Goal: Task Accomplishment & Management: Use online tool/utility

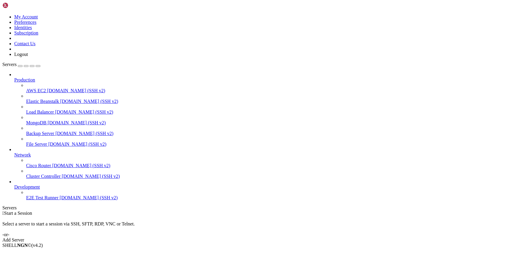
click at [286, 237] on div "Add Server" at bounding box center [256, 239] width 509 height 5
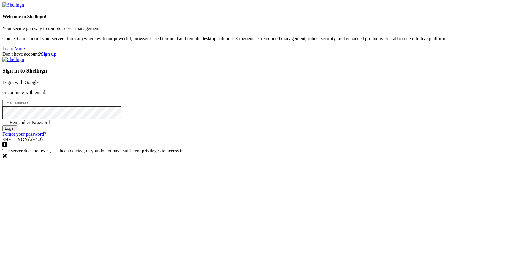
click at [55, 106] on input "email" at bounding box center [28, 103] width 53 height 6
paste input "[EMAIL_ADDRESS][DOMAIN_NAME]"
type input "[EMAIL_ADDRESS][DOMAIN_NAME]"
click at [317, 137] on div "Sign in to Shellngn Login with Google or continue with email: [EMAIL_ADDRESS][D…" at bounding box center [256, 97] width 509 height 80
click at [2, 125] on input "Login" at bounding box center [9, 128] width 15 height 6
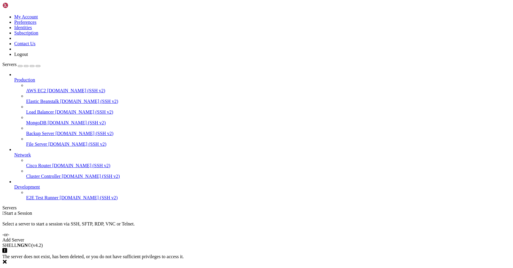
click at [292, 237] on div "Add Server" at bounding box center [256, 239] width 509 height 5
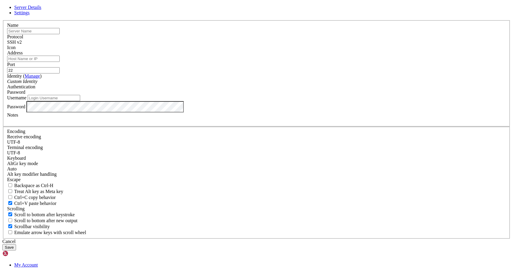
click at [60, 62] on input "Address" at bounding box center [33, 59] width 53 height 6
paste input "[TECHNICAL_ID]"
type input "[TECHNICAL_ID]"
drag, startPoint x: 215, startPoint y: 101, endPoint x: 150, endPoint y: 94, distance: 64.9
click at [151, 95] on div "Server Details Settings Name Protocol SSH v2 Icon" at bounding box center [256, 127] width 509 height 245
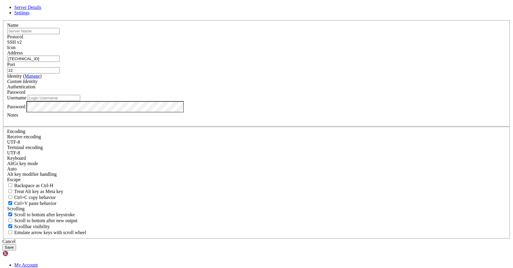
click at [80, 101] on input "Username" at bounding box center [54, 98] width 53 height 6
type input "к"
type input "root"
click at [16, 244] on button "Save" at bounding box center [9, 247] width 14 height 6
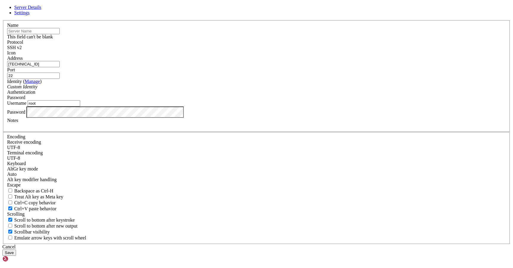
click at [60, 34] on input "text" at bounding box center [33, 31] width 53 height 6
type input "1"
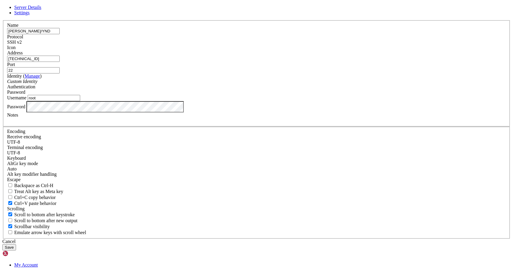
type input "[PERSON_NAME]/YND"
click at [16, 244] on button "Save" at bounding box center [9, 247] width 14 height 6
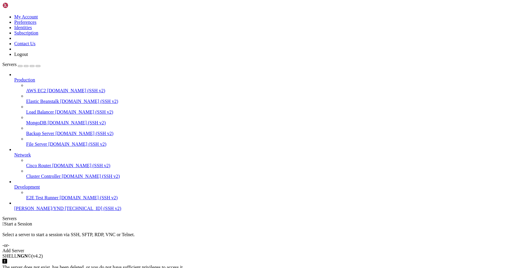
click at [42, 211] on span "[PERSON_NAME]/YND" at bounding box center [38, 208] width 49 height 5
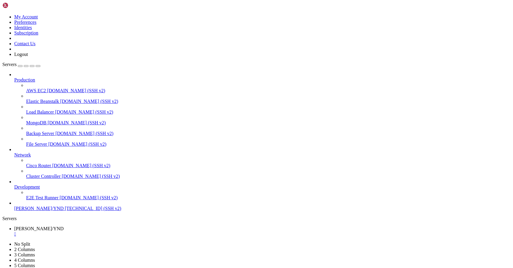
scroll to position [232, 0]
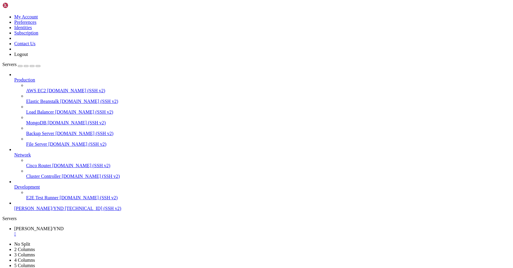
scroll to position [2233, 0]
copy div "root@puffyegg:/opt/domain-ban-checker# grep -E 'TOKEN|KEY|CHAT' .env TELEGRAM_B…"
drag, startPoint x: 108, startPoint y: 559, endPoint x: 5, endPoint y: 538, distance: 105.2
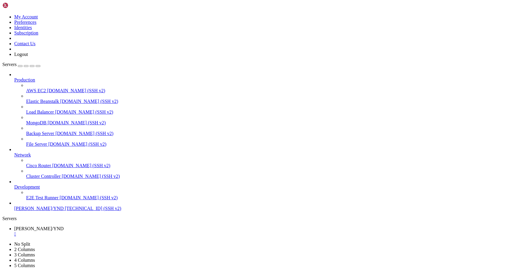
scroll to position [4, 0]
drag, startPoint x: 70, startPoint y: 355, endPoint x: 5, endPoint y: 355, distance: 64.2
copy x-row "CHECK_INTERVAL_SECONDS=60"
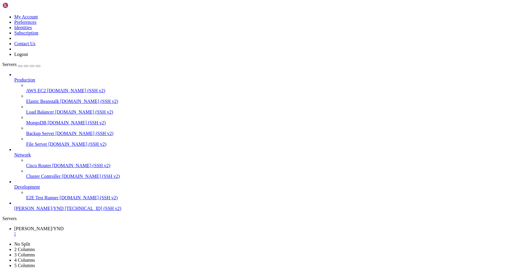
drag, startPoint x: 109, startPoint y: 562, endPoint x: 18, endPoint y: 501, distance: 109.5
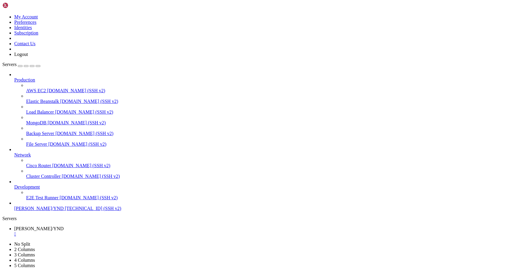
copy div "lore@ipsumdol:/sit/ametco-adi-elitsed# do /eiu/tempor-inc-utlabor etdolo magnaa…"
drag, startPoint x: 5, startPoint y: 484, endPoint x: 122, endPoint y: 557, distance: 138.3
drag, startPoint x: 3, startPoint y: 548, endPoint x: 64, endPoint y: 552, distance: 60.7
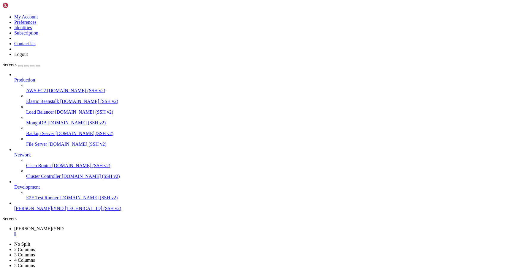
copy div "root@puffyegg:/opt/domain-ban-checker# docker logs -n 20 domain-ban-checker Err…"
drag, startPoint x: 103, startPoint y: 559, endPoint x: 5, endPoint y: 549, distance: 98.2
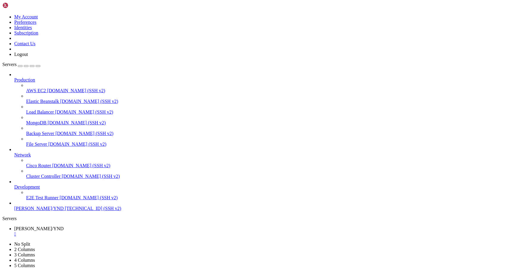
scroll to position [2130, 0]
copy div "root@puffyegg:/opt/domain-ban-checker# docker logs -n 30 domain-ban-checker-dom…"
drag, startPoint x: 114, startPoint y: 560, endPoint x: 6, endPoint y: 522, distance: 115.1
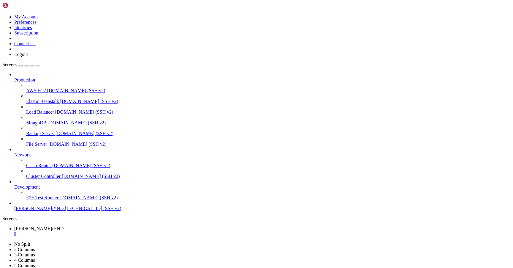
scroll to position [2589, 0]
drag, startPoint x: 110, startPoint y: 562, endPoint x: 11, endPoint y: 497, distance: 117.8
drag, startPoint x: 4, startPoint y: 480, endPoint x: 110, endPoint y: 559, distance: 132.4
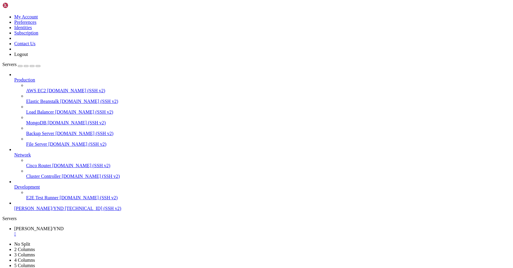
copy div "[DATE] 17:31:50,826 ERROR domain-ban-checker: Periodic check failed: 403, messa…"
copy div "[+] Building 1.0s (13/13) FINISHED => [internal] load local bake definitions 0.…"
copy div "✔ loremi-dol-sitamet-consec-adi-elitsed Doeiu 6.9t ✔ Incididun utlabo-etd-magna…"
drag, startPoint x: 110, startPoint y: 559, endPoint x: 5, endPoint y: 443, distance: 156.7
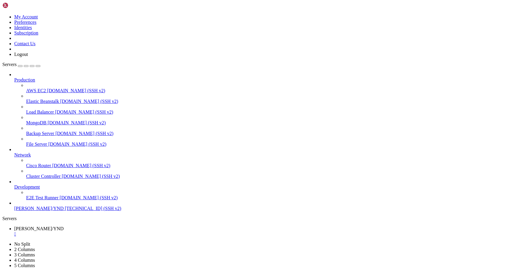
drag, startPoint x: 5, startPoint y: 346, endPoint x: 123, endPoint y: 556, distance: 242.0
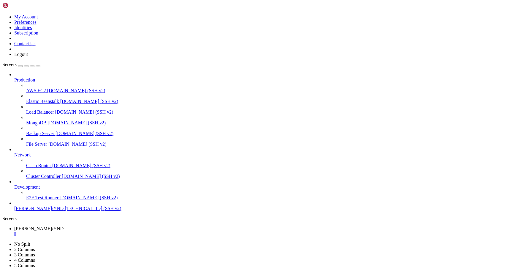
copy div "lore@ipsumdol:/sit/ametco-adi-elitsed# doeius temp -i 660 utlabo-etd-magnaal-en…"
drag, startPoint x: 121, startPoint y: 559, endPoint x: 5, endPoint y: 524, distance: 121.2
copy div "root@puffyegg:/opt/domain-ban-checker# KEY=$(grep -oP '^YANDEX_SAFEBROWSING_API…"
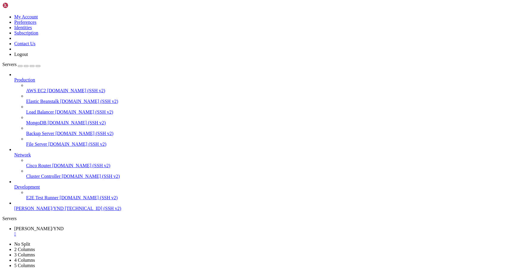
scroll to position [3009, 0]
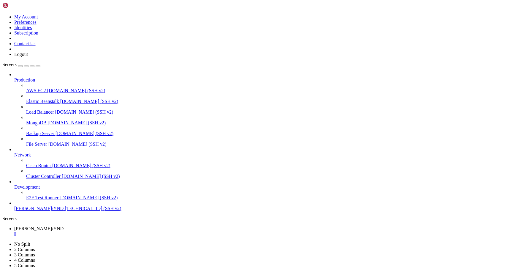
drag, startPoint x: 166, startPoint y: 351, endPoint x: 75, endPoint y: 349, distance: 90.9
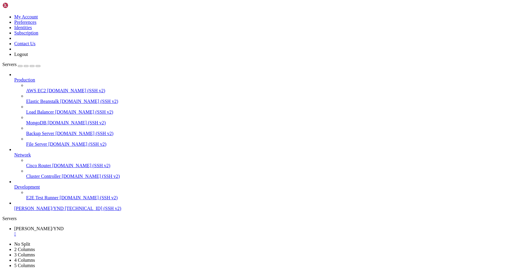
drag, startPoint x: 121, startPoint y: 558, endPoint x: 5, endPoint y: 463, distance: 149.7
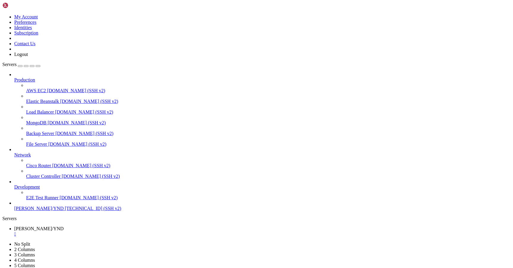
scroll to position [3731, 0]
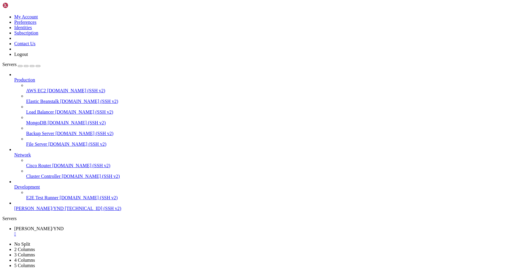
scroll to position [6182, 0]
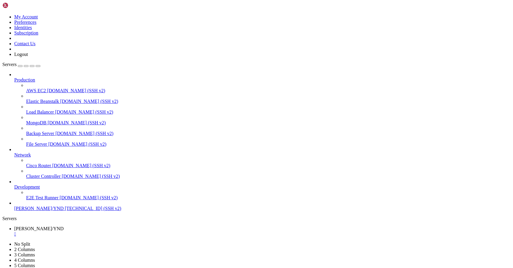
drag, startPoint x: 105, startPoint y: 527, endPoint x: 5, endPoint y: 529, distance: 100.5
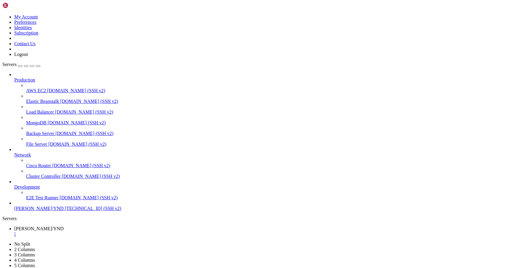
drag, startPoint x: 64, startPoint y: 560, endPoint x: 5, endPoint y: 533, distance: 64.7
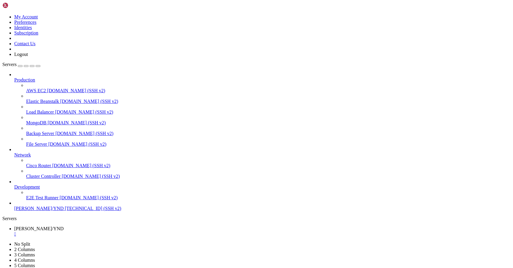
scroll to position [6513, 0]
